Goal: Task Accomplishment & Management: Use online tool/utility

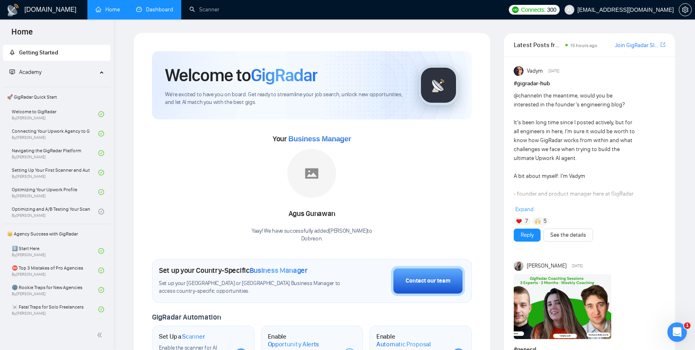
click at [159, 13] on link "Dashboard" at bounding box center [154, 9] width 37 height 7
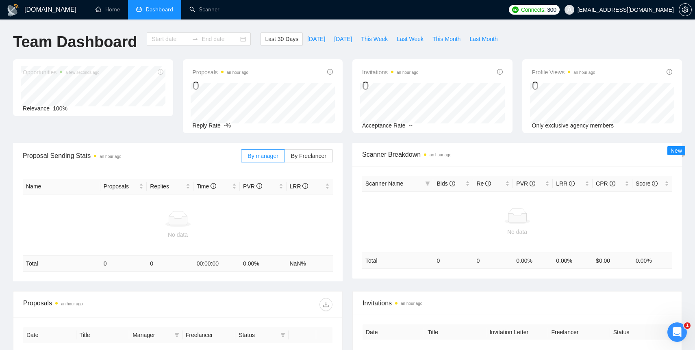
type input "[DATE]"
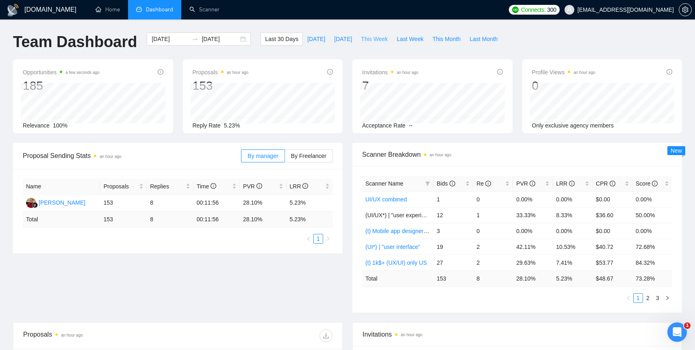
click at [376, 39] on span "This Week" at bounding box center [374, 39] width 27 height 9
type input "[DATE]"
click at [281, 51] on div "Last 30 Days [DATE] [DATE] This Week Last Week This Month Last Month" at bounding box center [381, 46] width 251 height 27
click at [318, 55] on div "Last 30 Days [DATE] [DATE] This Week Last Week This Month Last Month" at bounding box center [381, 46] width 251 height 27
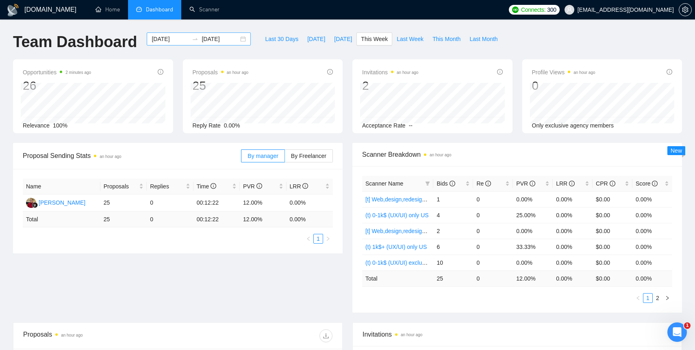
click at [239, 39] on div "[DATE] [DATE]" at bounding box center [199, 39] width 104 height 13
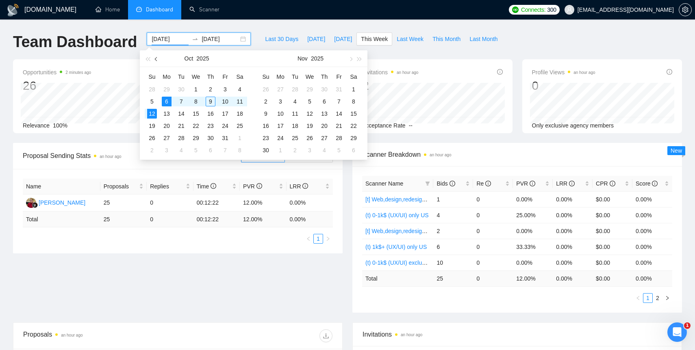
click at [155, 61] on button "button" at bounding box center [156, 58] width 9 height 16
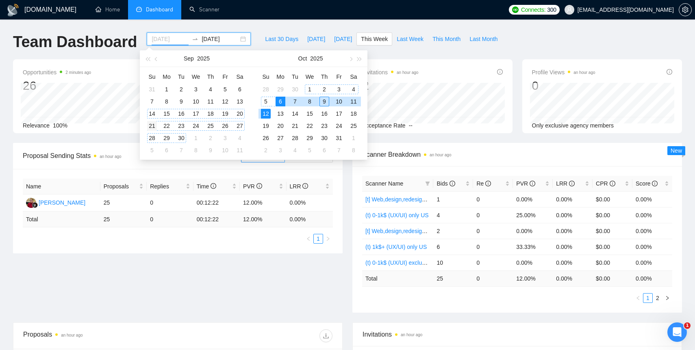
type input "[DATE]"
click at [152, 126] on div "21" at bounding box center [152, 126] width 10 height 10
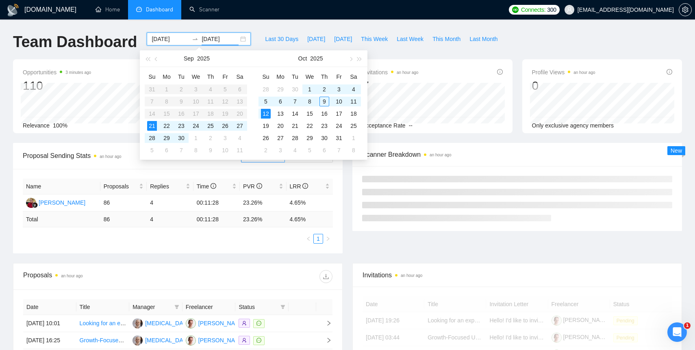
type input "[DATE]"
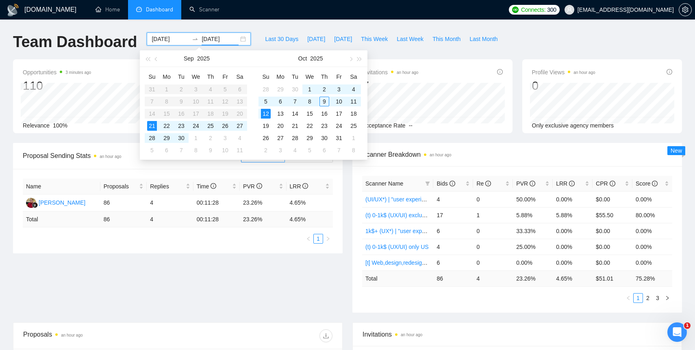
click at [105, 57] on div "Team Dashboard" at bounding box center [75, 46] width 134 height 27
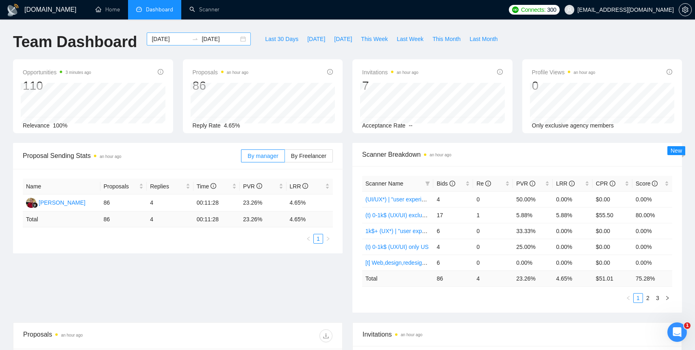
click at [236, 39] on div "[DATE] [DATE]" at bounding box center [199, 39] width 104 height 13
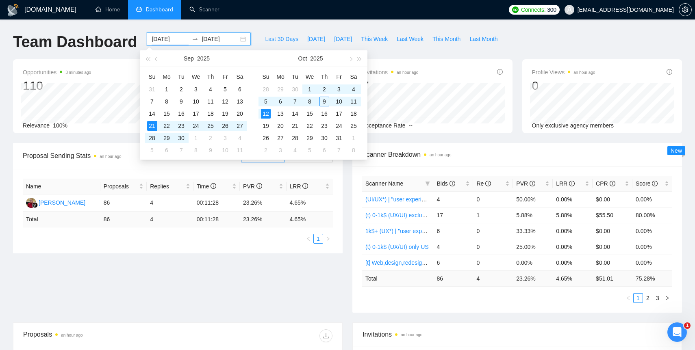
click at [236, 39] on div "[DATE] [DATE]" at bounding box center [199, 39] width 104 height 13
click at [122, 37] on h1 "Team Dashboard" at bounding box center [75, 42] width 124 height 19
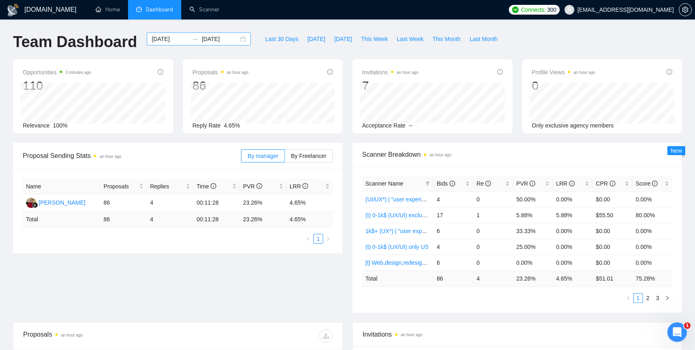
click at [237, 38] on div "[DATE] [DATE]" at bounding box center [199, 39] width 104 height 13
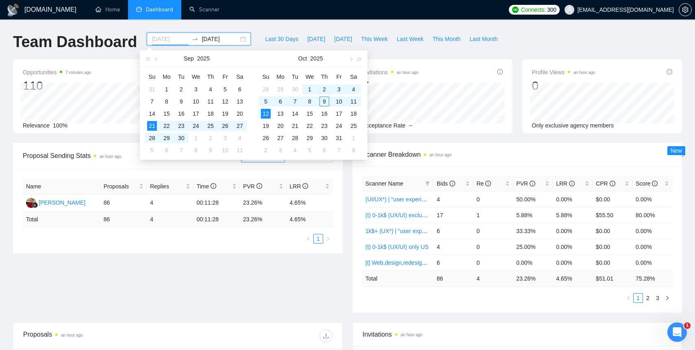
type input "[DATE]"
click at [348, 187] on div "Scanner Breakdown an hour ago Scanner Name Bids Re PVR LRR CPR Score (UI/UX*) |…" at bounding box center [517, 228] width 339 height 170
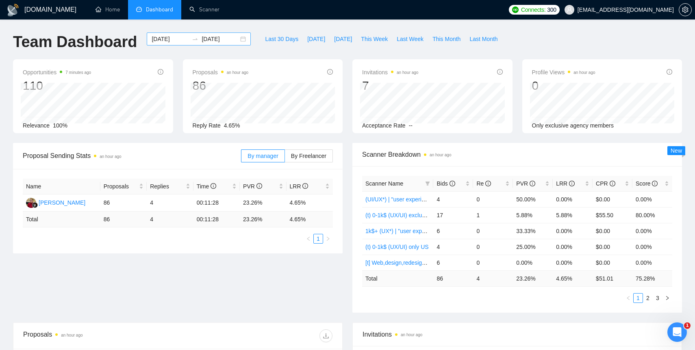
click at [238, 39] on div "[DATE] [DATE]" at bounding box center [199, 39] width 104 height 13
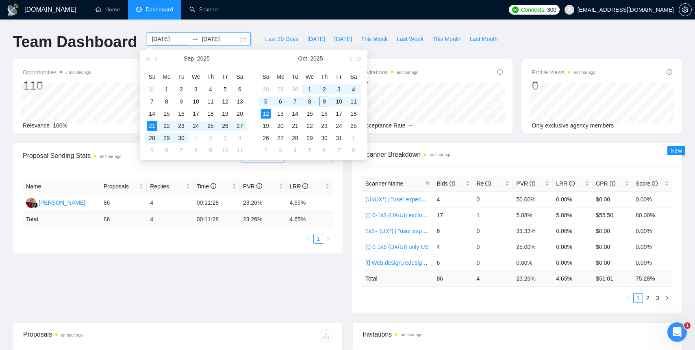
click at [236, 38] on div "[DATE] [DATE]" at bounding box center [199, 39] width 104 height 13
click at [204, 13] on link "Scanner" at bounding box center [204, 9] width 30 height 7
